Goal: Task Accomplishment & Management: Complete application form

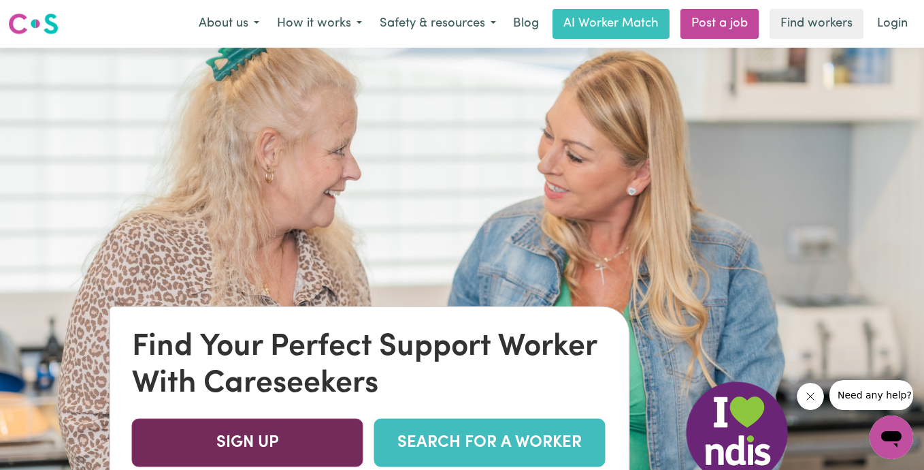
click at [275, 438] on link "SIGN UP" at bounding box center [247, 442] width 231 height 48
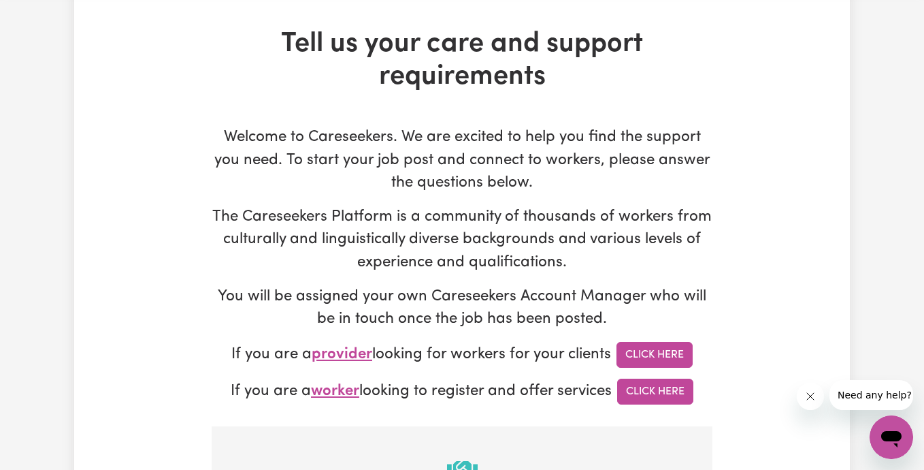
scroll to position [61, 0]
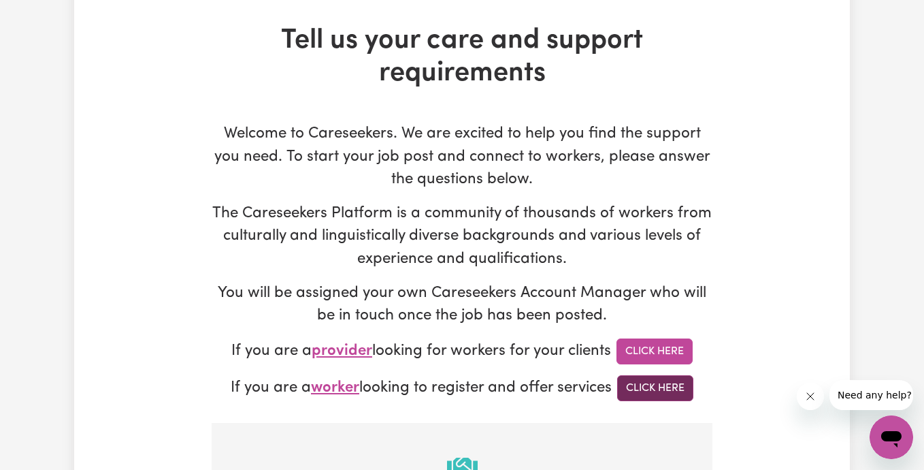
click at [640, 386] on link "Click Here" at bounding box center [655, 388] width 76 height 26
